Goal: Task Accomplishment & Management: Use online tool/utility

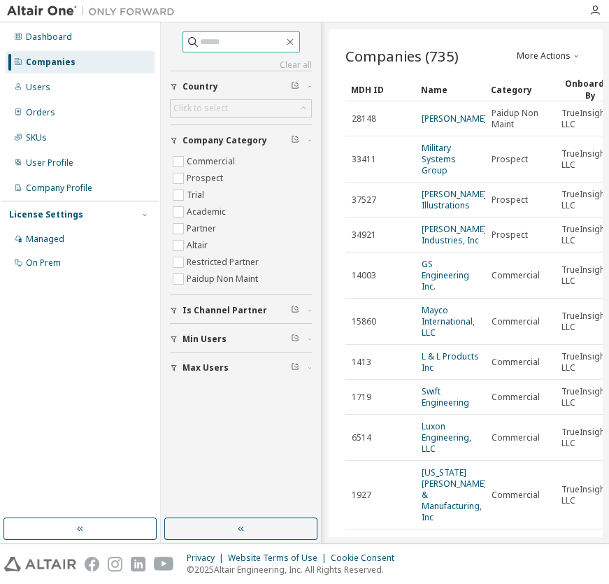
click at [227, 45] on input "text" at bounding box center [242, 42] width 84 height 14
type input "**********"
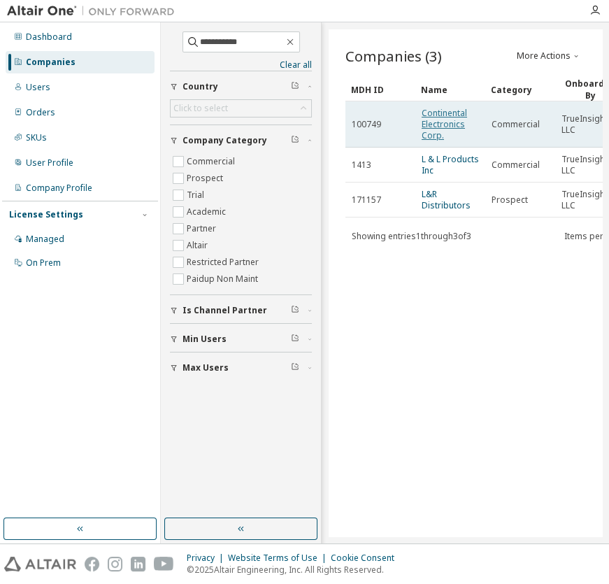
click at [429, 126] on link "Continental Electronics Corp." at bounding box center [444, 124] width 45 height 34
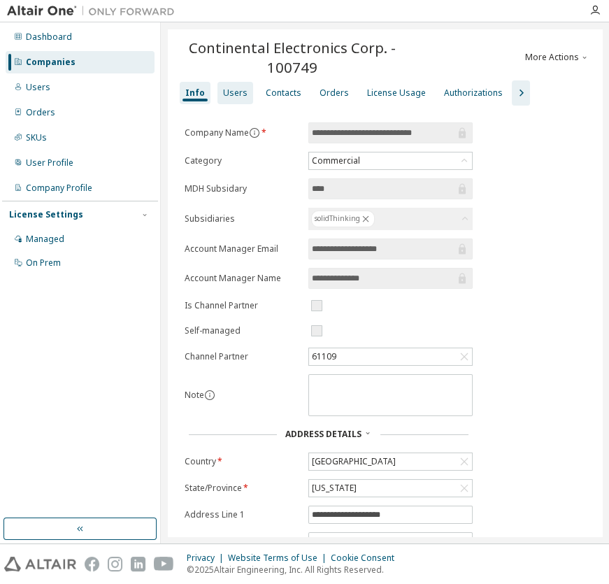
click at [231, 98] on div "Users" at bounding box center [235, 92] width 24 height 11
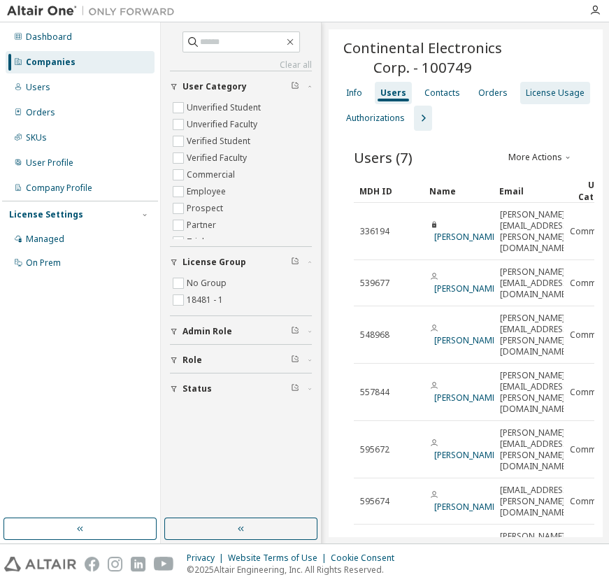
click at [528, 94] on div "License Usage" at bounding box center [555, 92] width 59 height 11
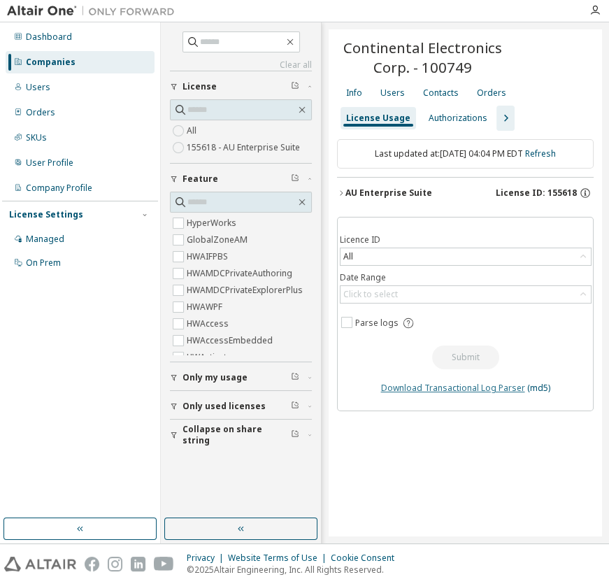
click at [441, 391] on link "Download Transactional Log Parser" at bounding box center [453, 388] width 144 height 12
click at [370, 201] on button "AU Enterprise Suite License ID: 155618" at bounding box center [465, 193] width 257 height 31
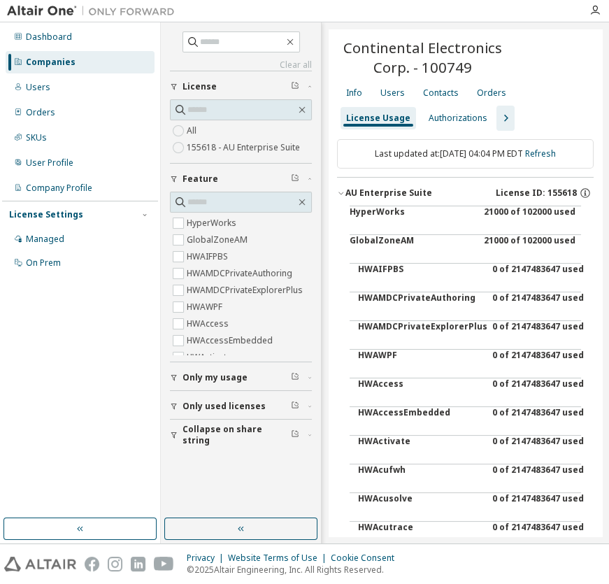
click at [371, 210] on div "HyperWorks" at bounding box center [413, 223] width 126 height 34
